Goal: Check status: Check status

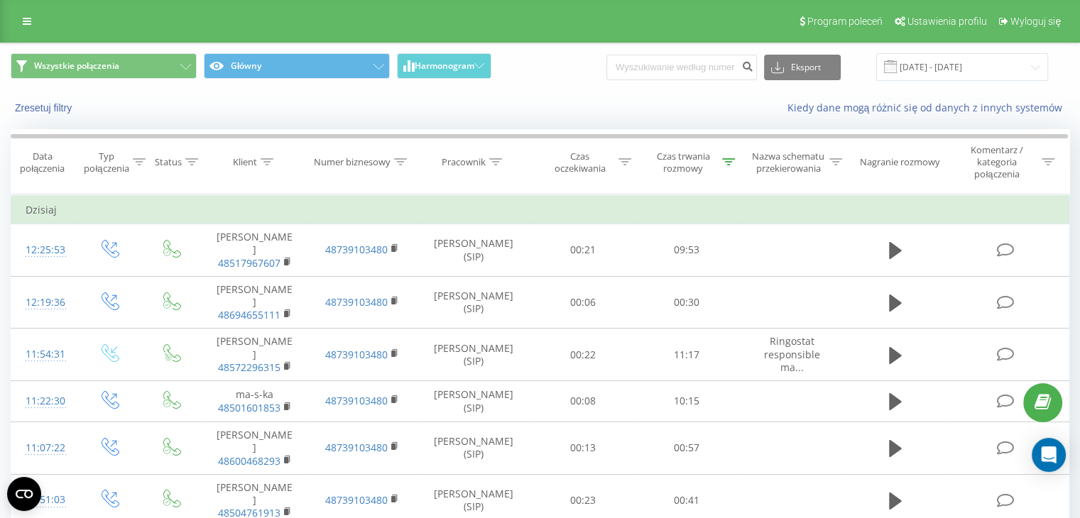
scroll to position [372, 0]
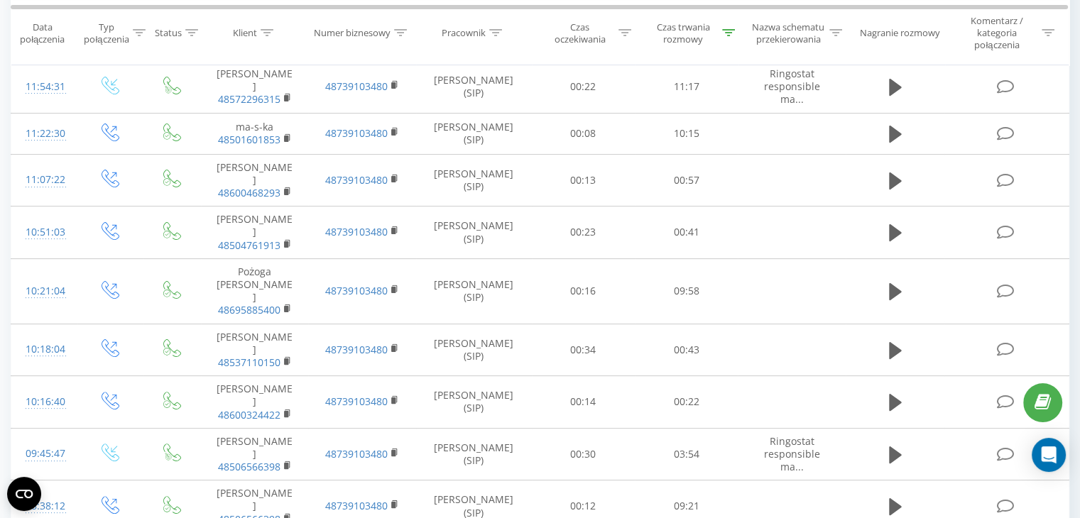
scroll to position [414, 0]
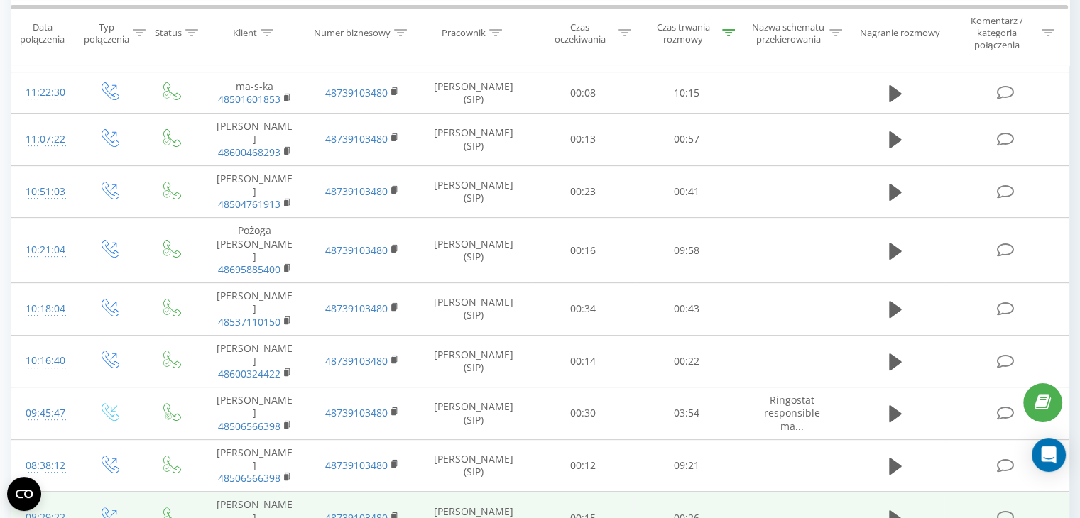
scroll to position [466, 0]
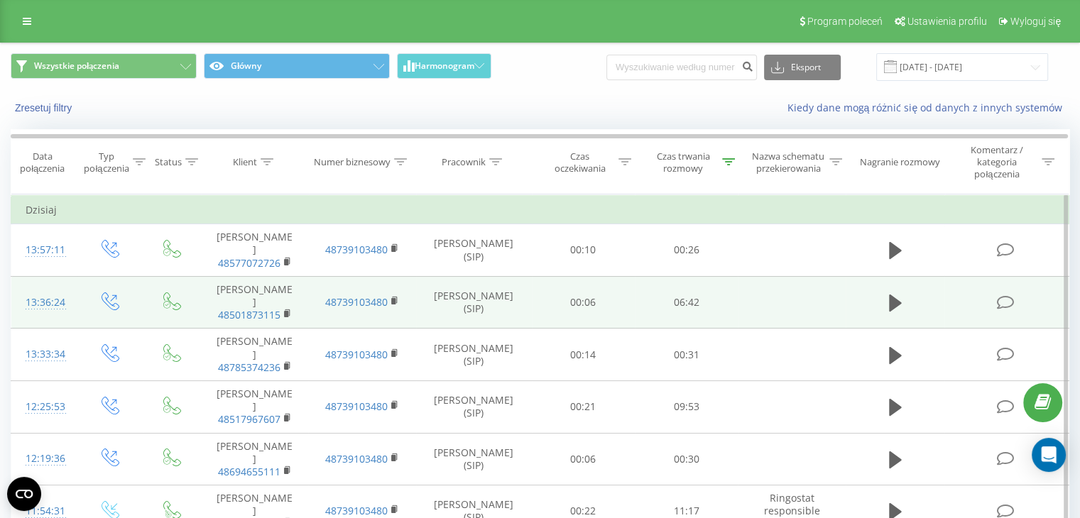
scroll to position [518, 0]
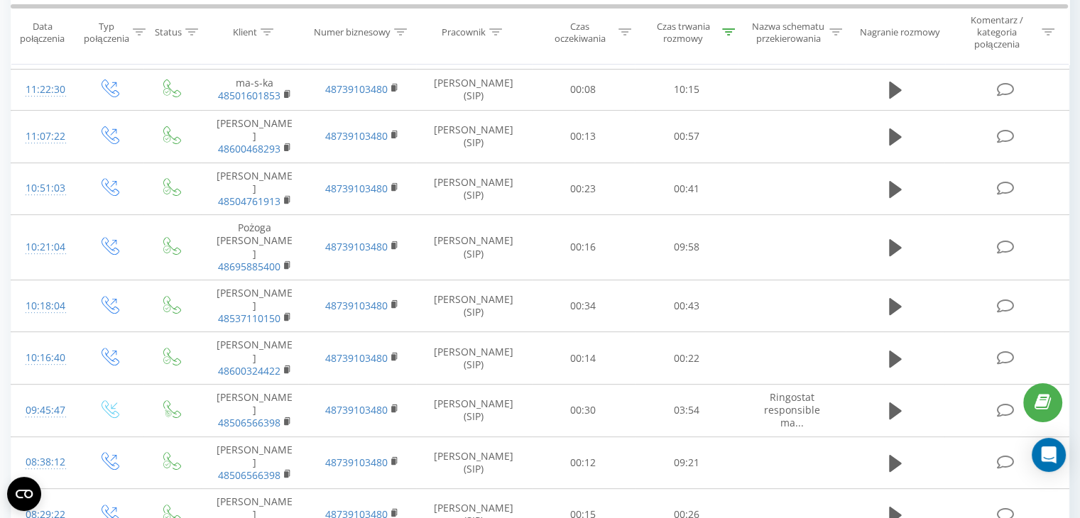
scroll to position [560, 0]
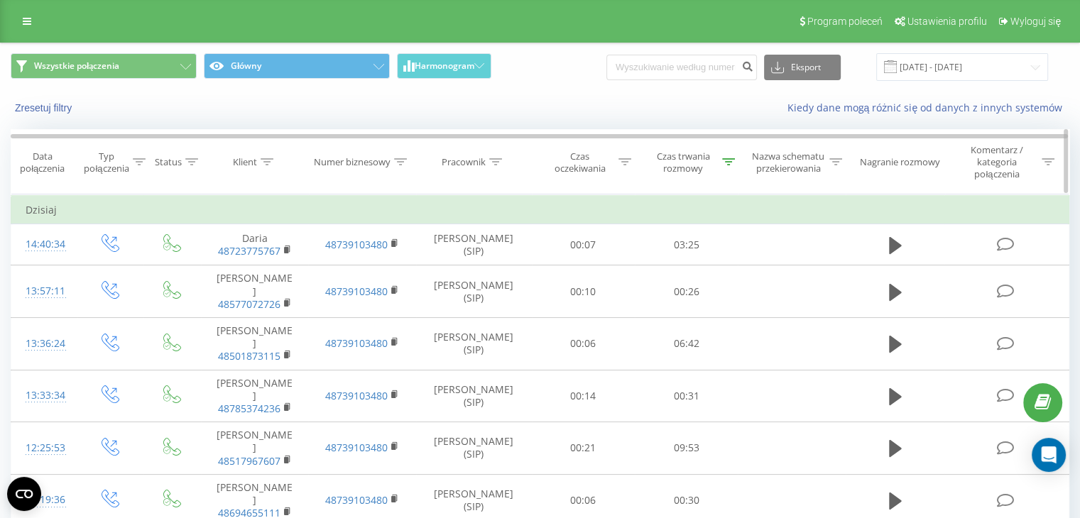
click at [732, 160] on icon at bounding box center [728, 161] width 13 height 7
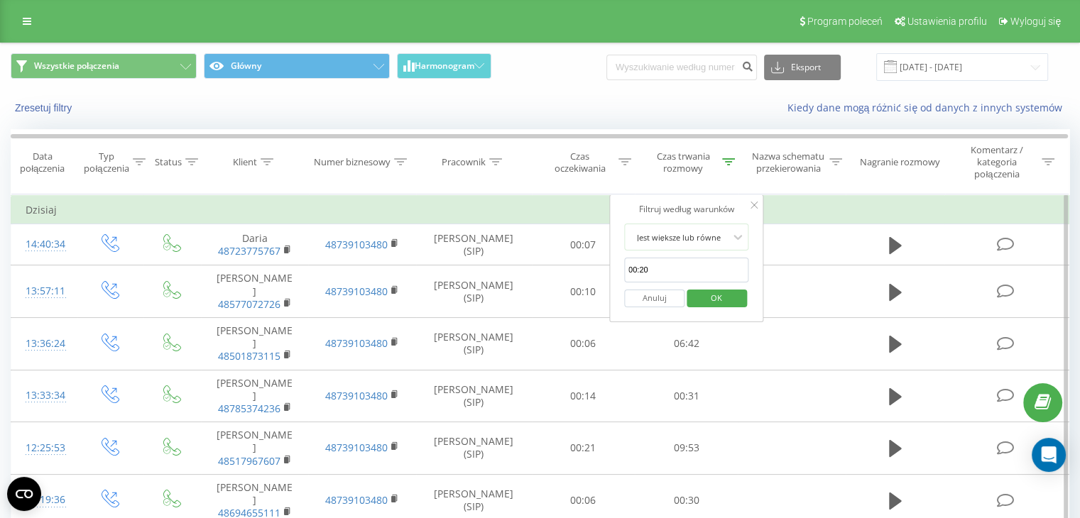
click at [665, 268] on input "00:20" at bounding box center [686, 270] width 125 height 25
click button "OK" at bounding box center [717, 299] width 60 height 18
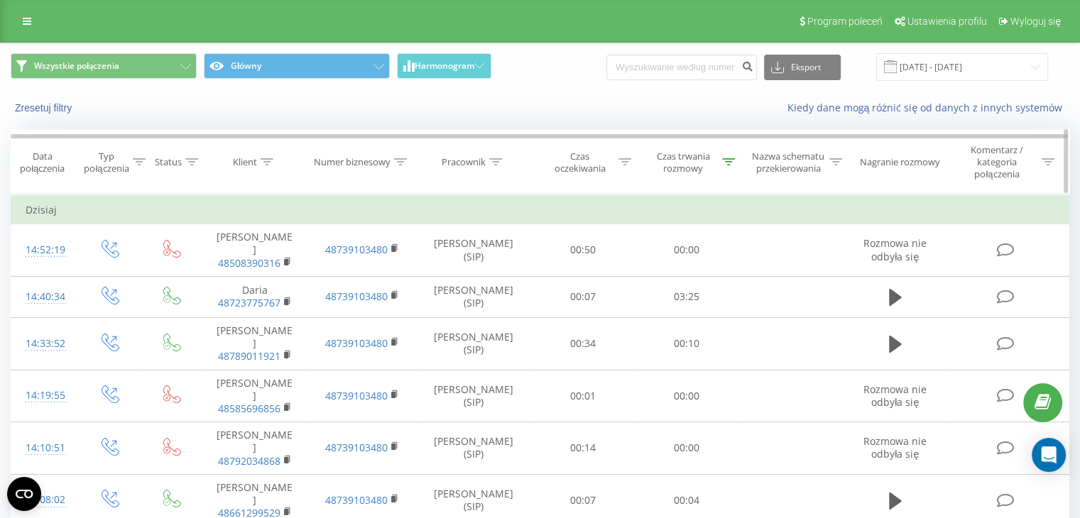
click at [724, 159] on icon at bounding box center [728, 161] width 13 height 7
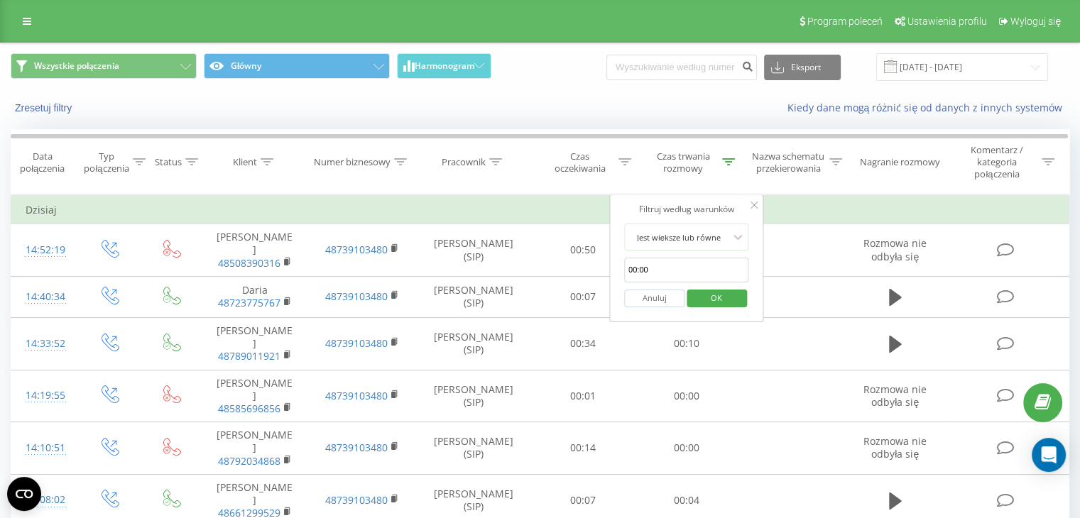
click at [656, 268] on input "00:00" at bounding box center [686, 270] width 125 height 25
type input "00:20"
click at [704, 293] on span "OK" at bounding box center [717, 298] width 40 height 22
